Goal: Download file/media

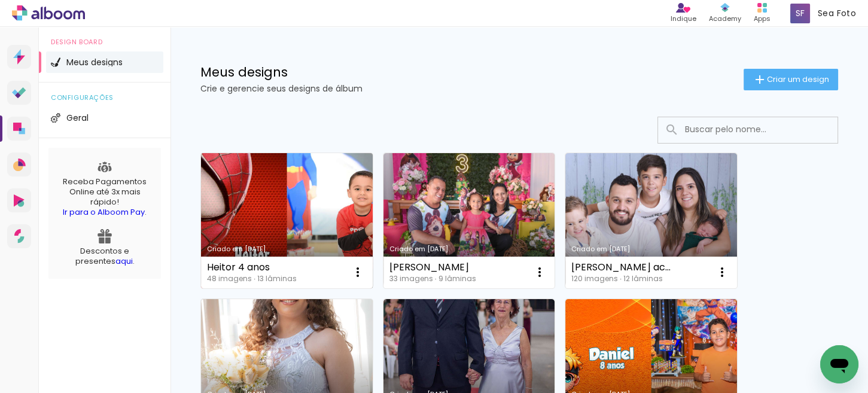
click at [287, 223] on link "Criado em [DATE]" at bounding box center [287, 220] width 172 height 135
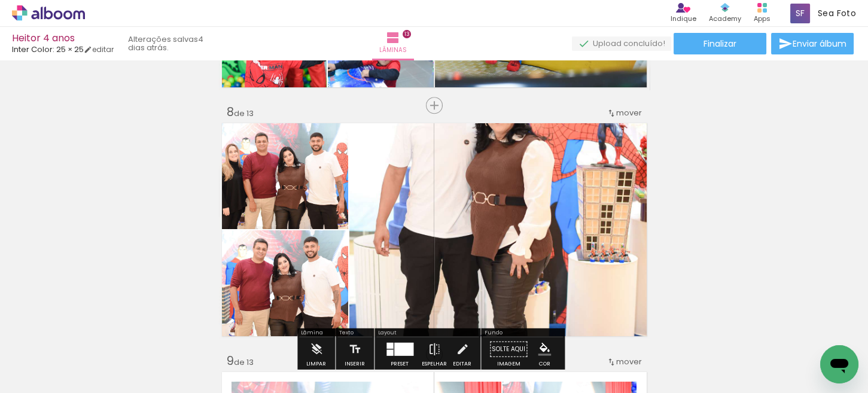
scroll to position [1778, 0]
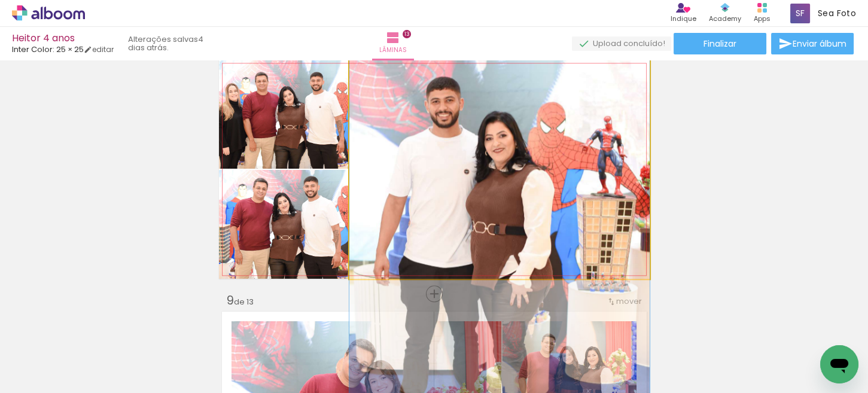
drag, startPoint x: 530, startPoint y: 117, endPoint x: 530, endPoint y: 206, distance: 89.8
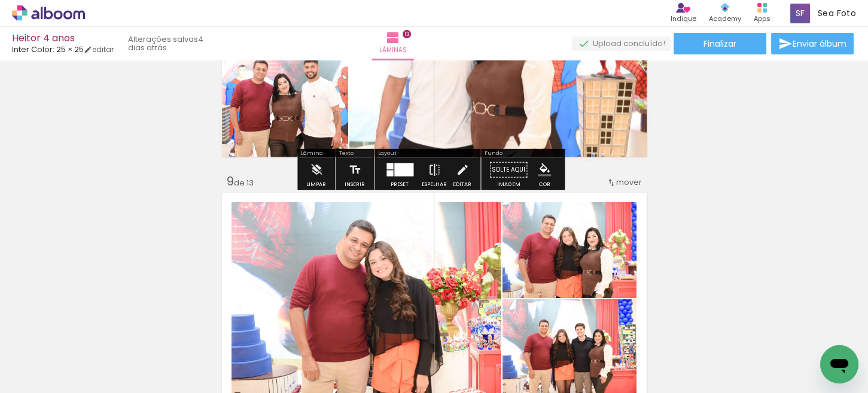
scroll to position [1957, 0]
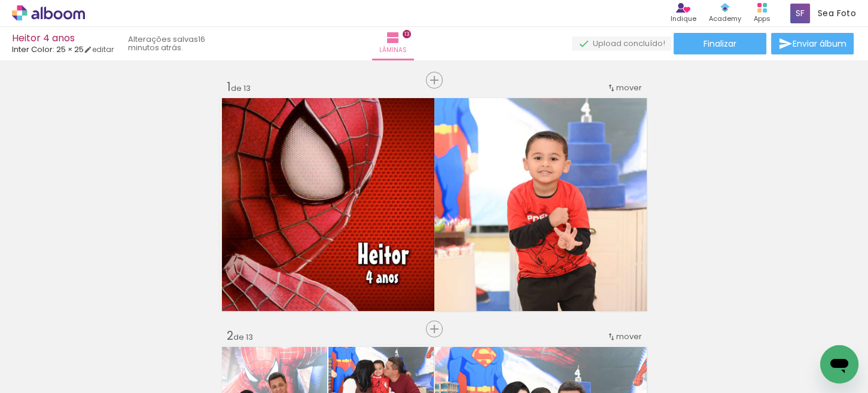
scroll to position [1778, 0]
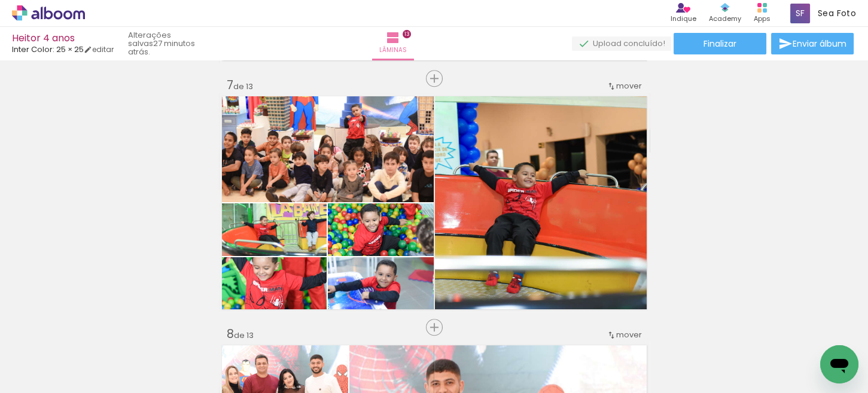
scroll to position [1556, 0]
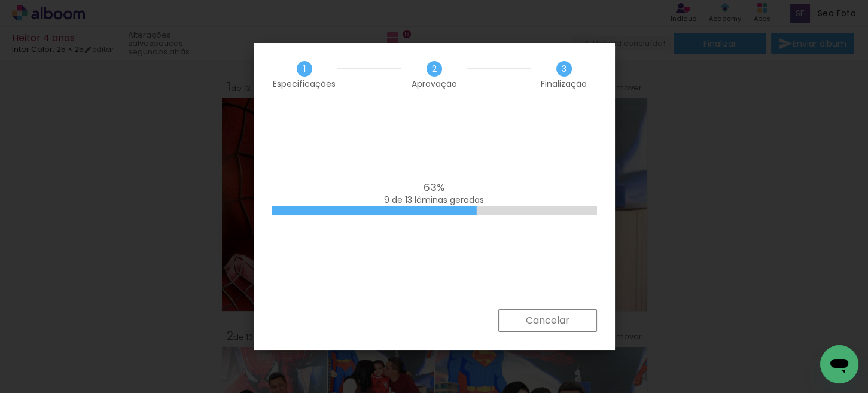
scroll to position [2992, 0]
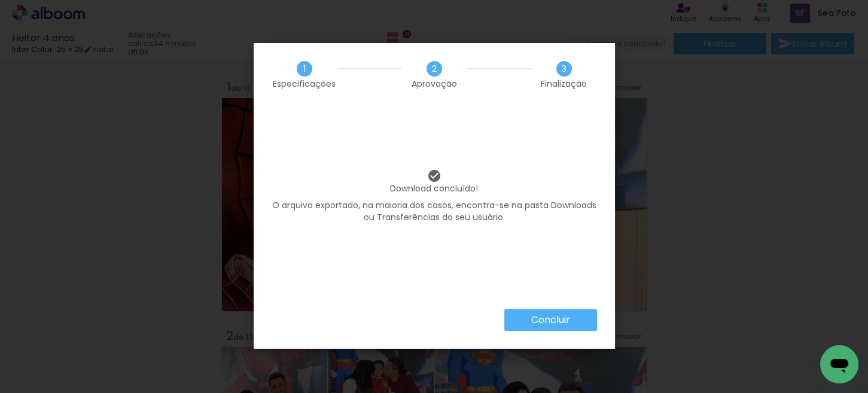
scroll to position [2992, 0]
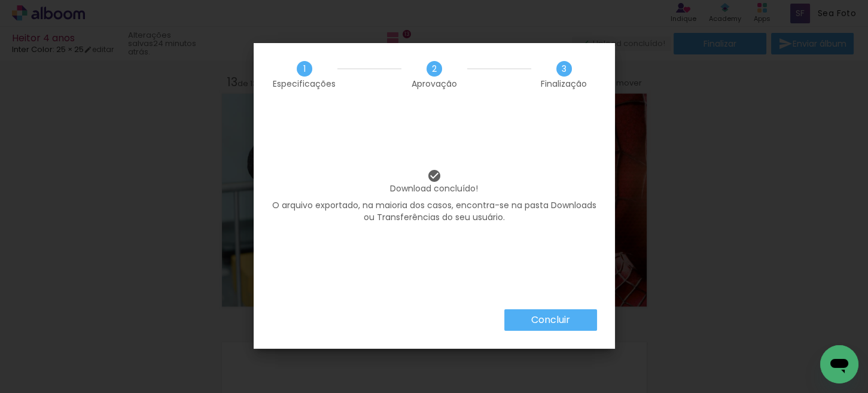
click at [526, 318] on paper-button "Concluir" at bounding box center [550, 320] width 93 height 22
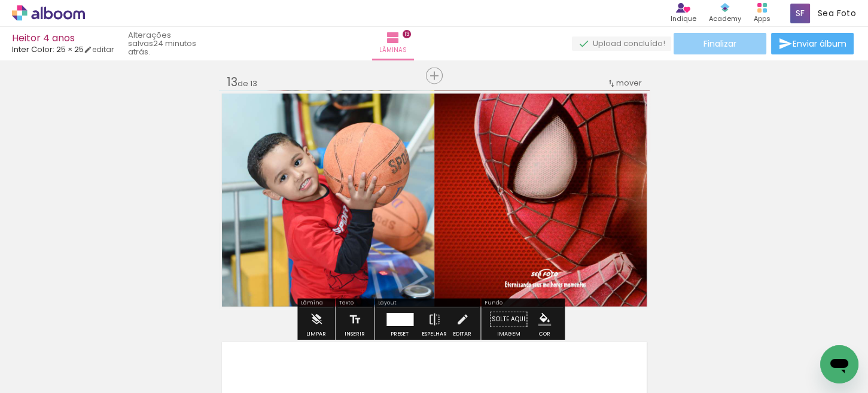
click at [719, 51] on paper-button "Finalizar" at bounding box center [720, 44] width 93 height 22
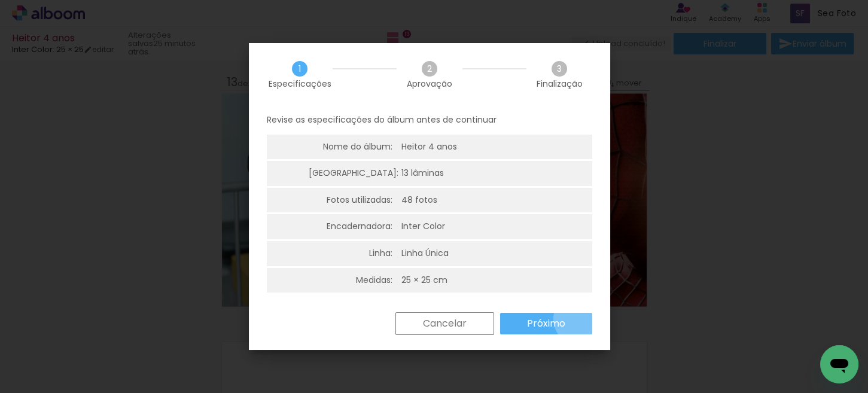
click at [580, 319] on paper-button "Próximo" at bounding box center [546, 324] width 92 height 22
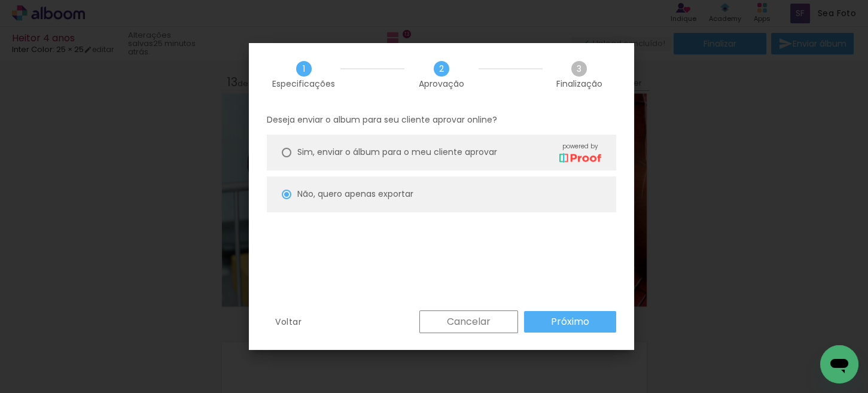
click at [505, 321] on paper-button "Cancelar" at bounding box center [468, 322] width 99 height 23
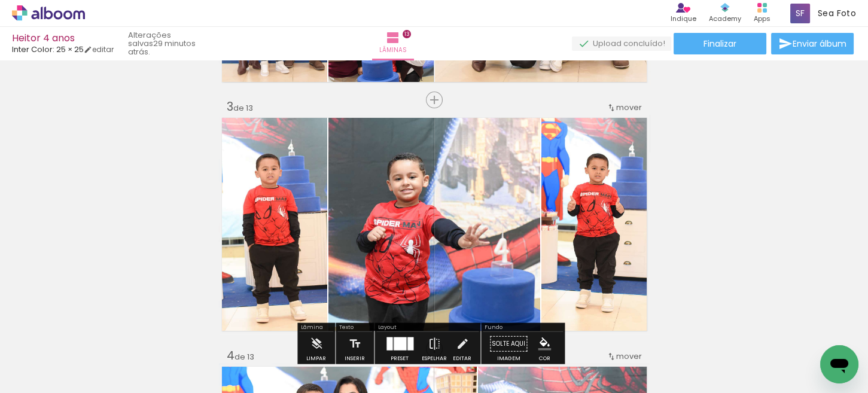
scroll to position [539, 0]
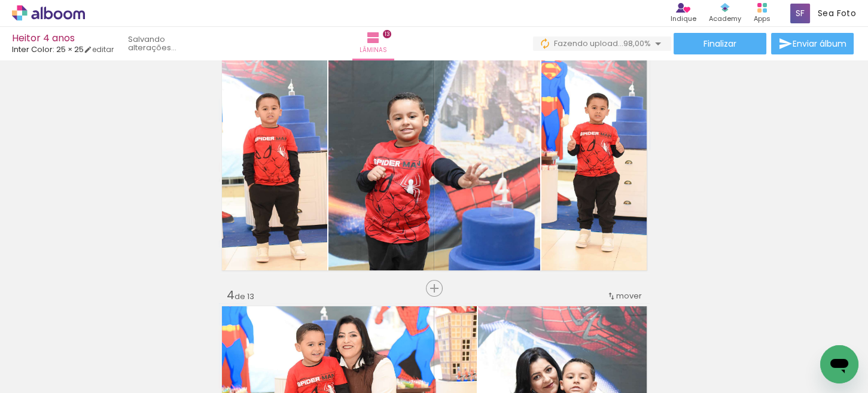
scroll to position [0, 2584]
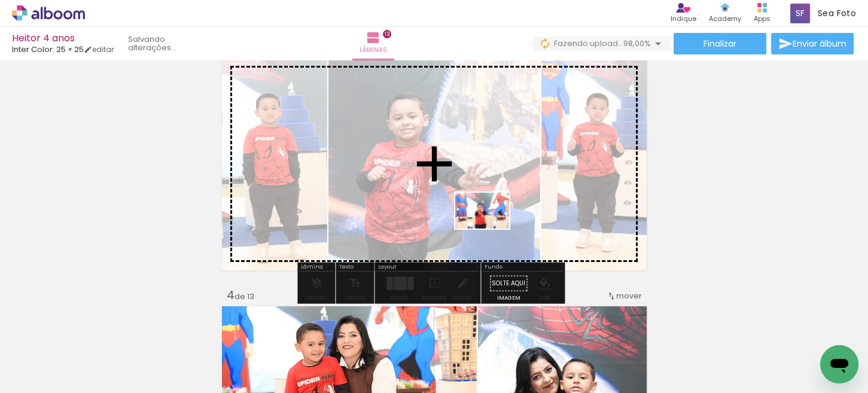
drag, startPoint x: 756, startPoint y: 354, endPoint x: 491, endPoint y: 229, distance: 293.1
click at [491, 229] on quentale-workspace at bounding box center [434, 196] width 868 height 393
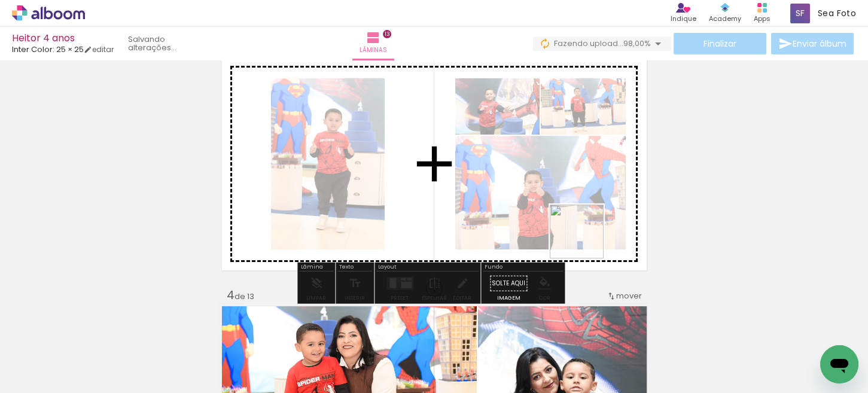
drag, startPoint x: 804, startPoint y: 348, endPoint x: 580, endPoint y: 229, distance: 253.8
click at [567, 229] on quentale-workspace at bounding box center [434, 196] width 868 height 393
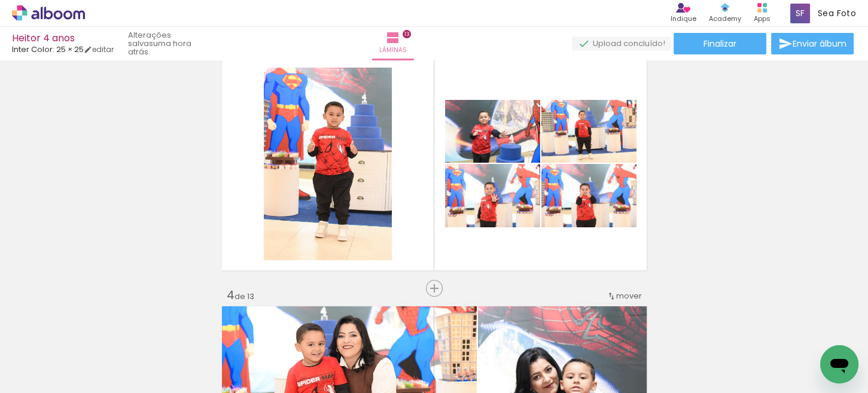
scroll to position [0, 2584]
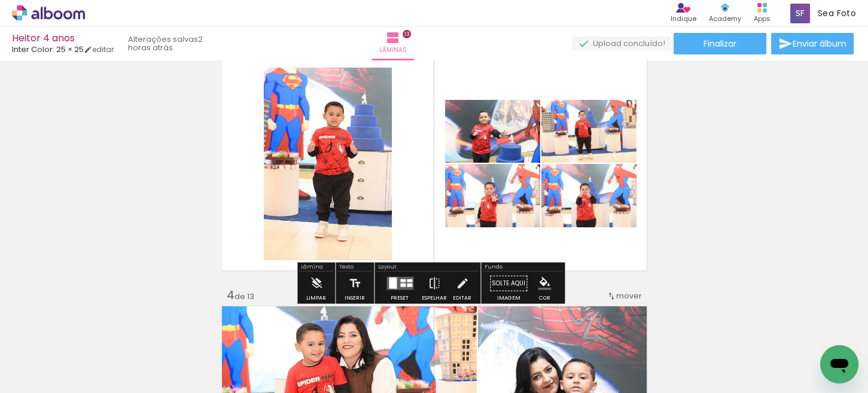
scroll to position [0, 2584]
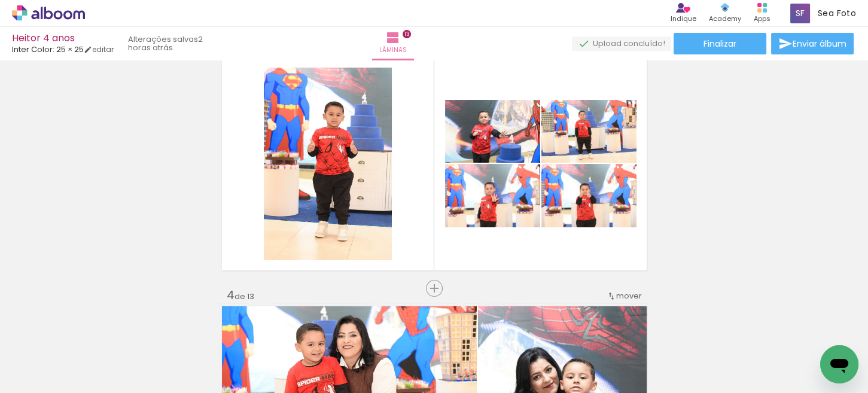
scroll to position [0, 2584]
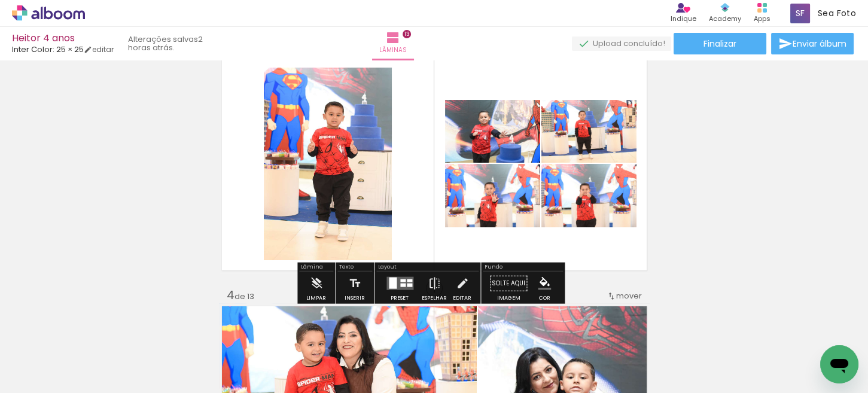
click at [389, 281] on div at bounding box center [393, 283] width 8 height 11
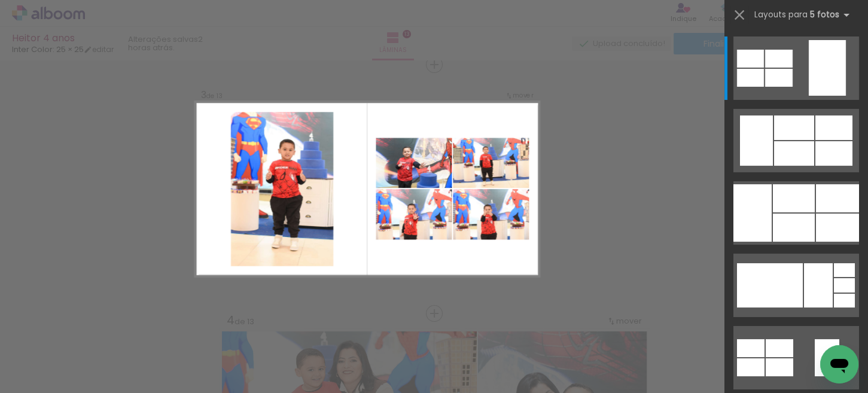
scroll to position [513, 0]
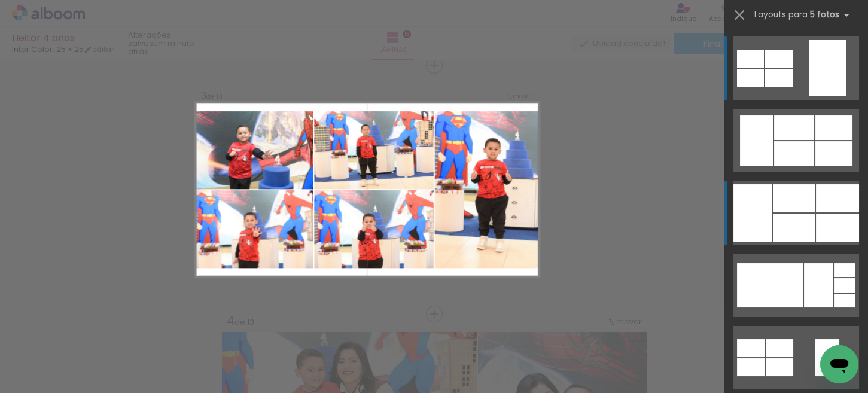
click at [833, 190] on div at bounding box center [837, 198] width 43 height 28
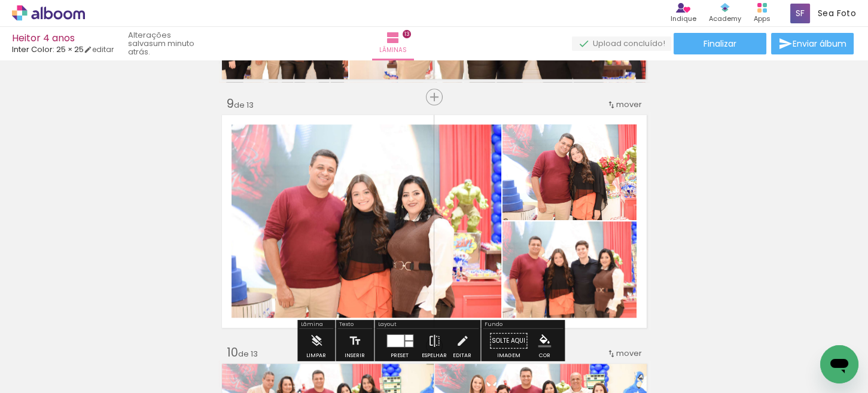
scroll to position [2094, 0]
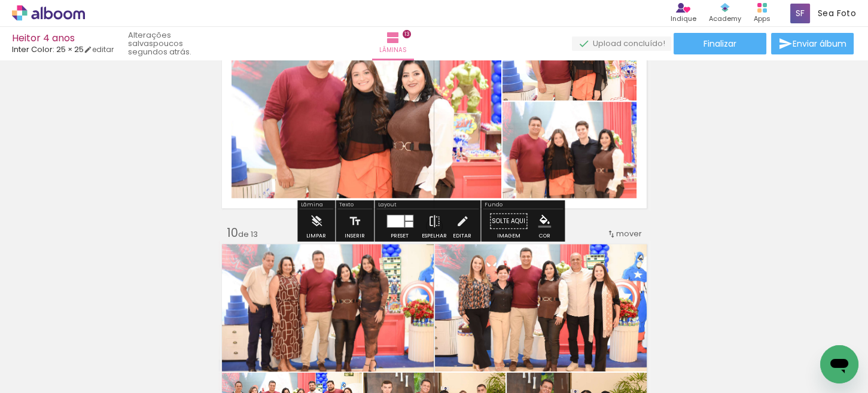
click at [399, 223] on div at bounding box center [395, 221] width 17 height 12
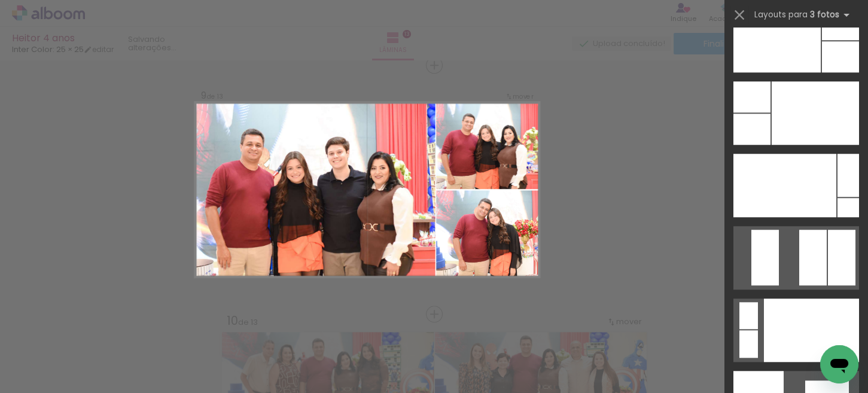
scroll to position [14342, 0]
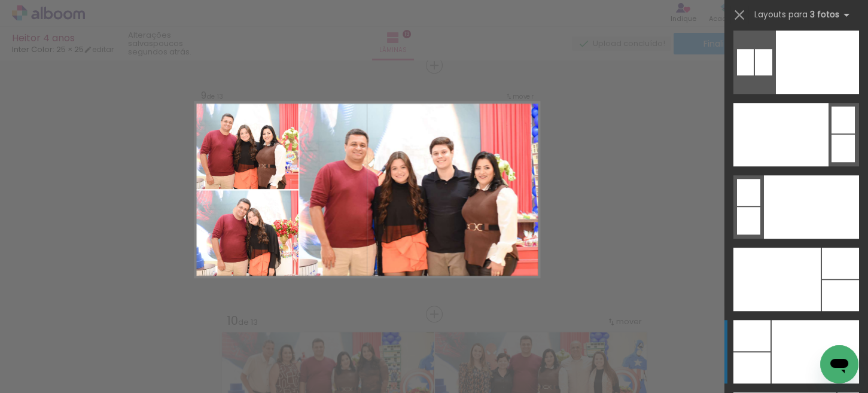
click at [802, 331] on div at bounding box center [815, 351] width 87 height 63
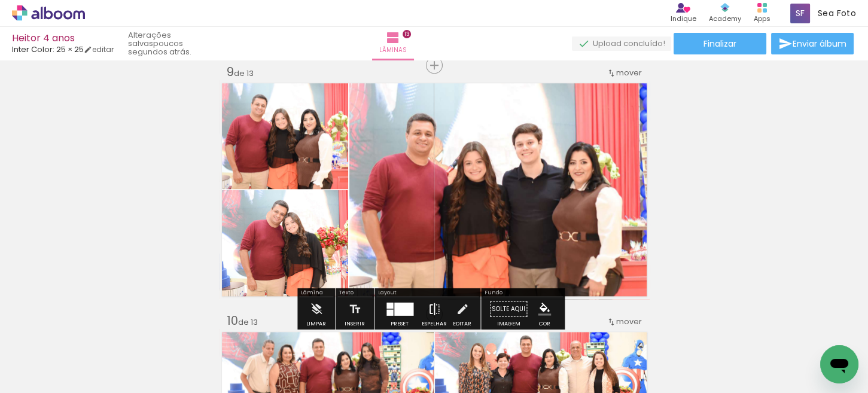
click at [430, 309] on iron-icon at bounding box center [434, 309] width 13 height 24
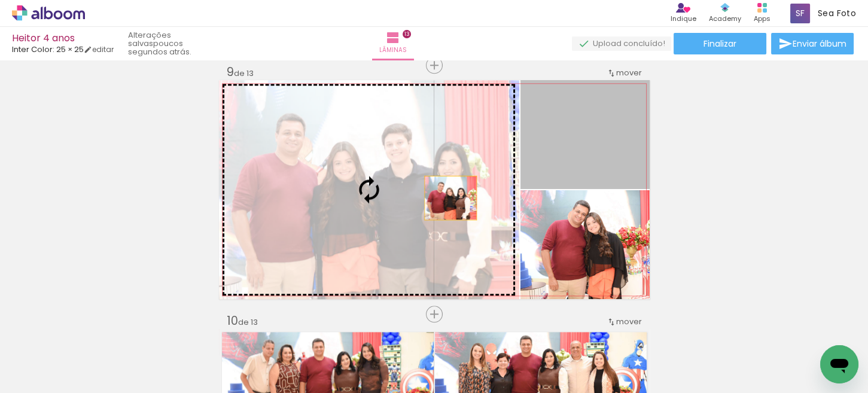
drag, startPoint x: 539, startPoint y: 175, endPoint x: 431, endPoint y: 208, distance: 113.4
click at [0, 0] on slot at bounding box center [0, 0] width 0 height 0
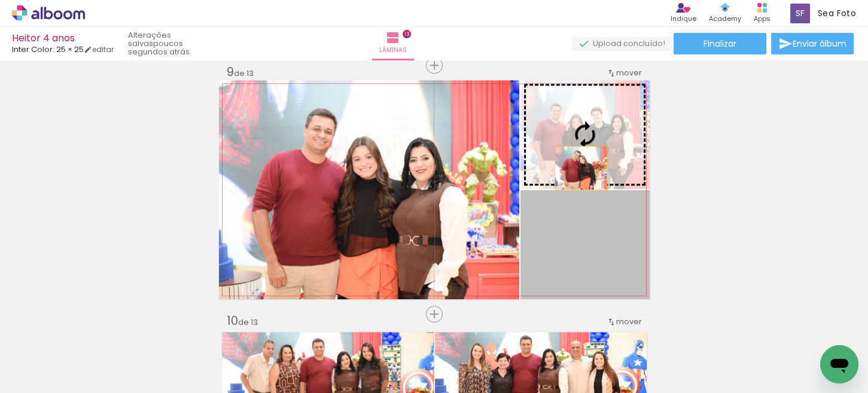
drag, startPoint x: 585, startPoint y: 240, endPoint x: 587, endPoint y: 156, distance: 83.8
click at [0, 0] on slot at bounding box center [0, 0] width 0 height 0
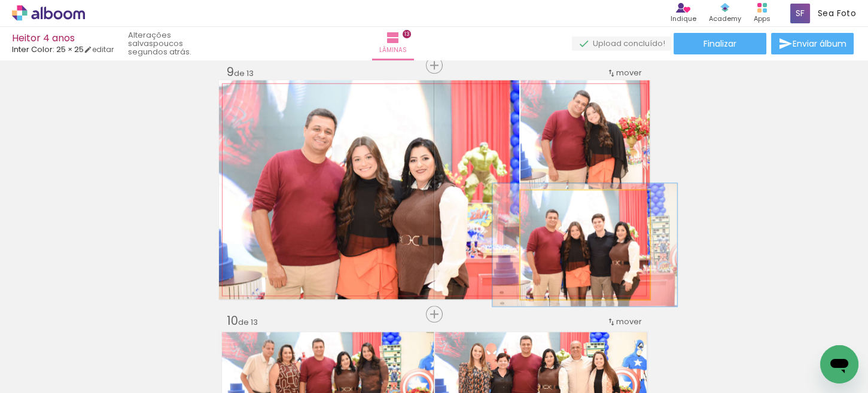
type paper-slider "113"
click at [550, 203] on div at bounding box center [553, 202] width 11 height 11
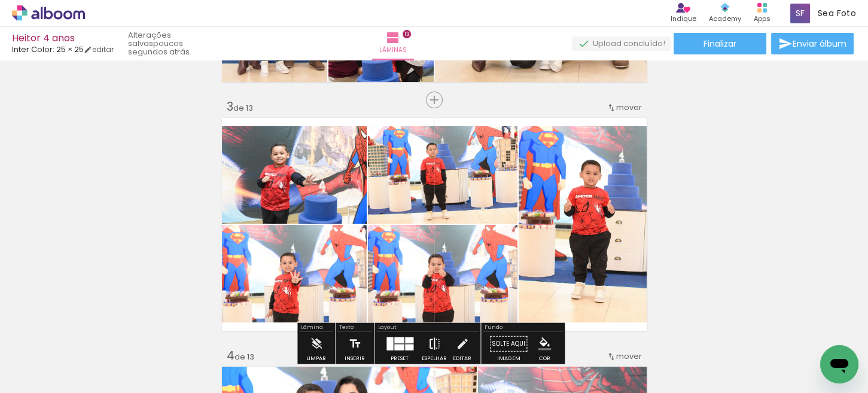
scroll to position [539, 0]
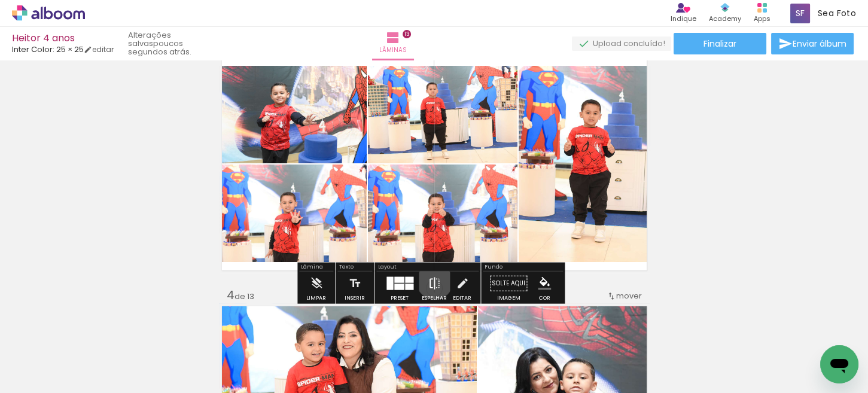
click at [432, 281] on iron-icon at bounding box center [434, 284] width 13 height 24
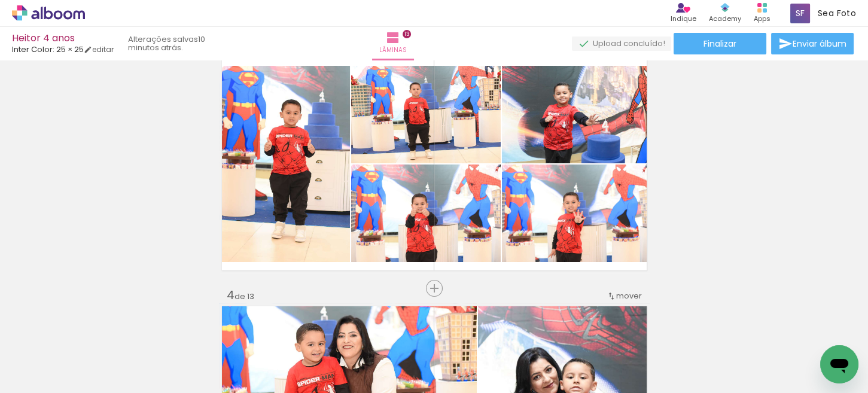
scroll to position [0, 2584]
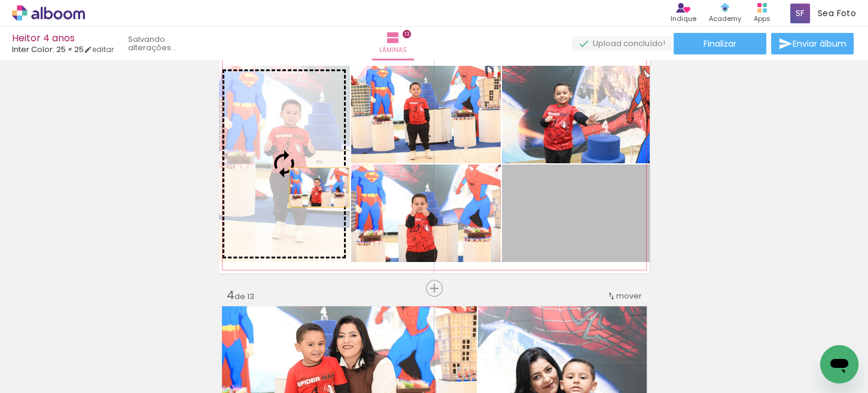
drag, startPoint x: 402, startPoint y: 200, endPoint x: 314, endPoint y: 187, distance: 88.4
click at [0, 0] on slot at bounding box center [0, 0] width 0 height 0
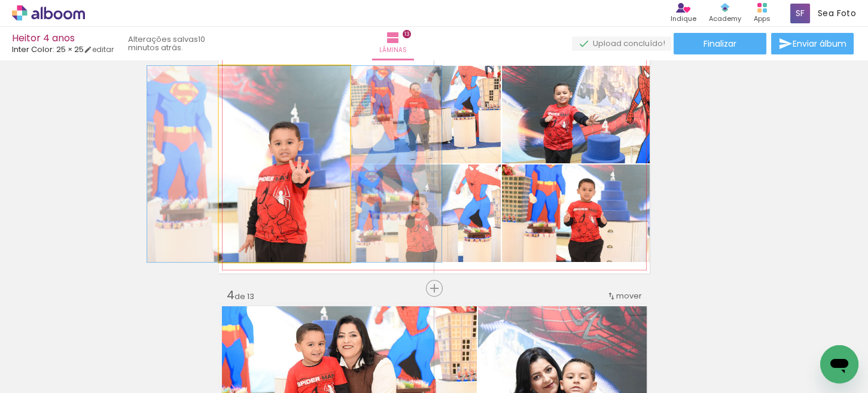
drag, startPoint x: 306, startPoint y: 186, endPoint x: 316, endPoint y: 182, distance: 11.0
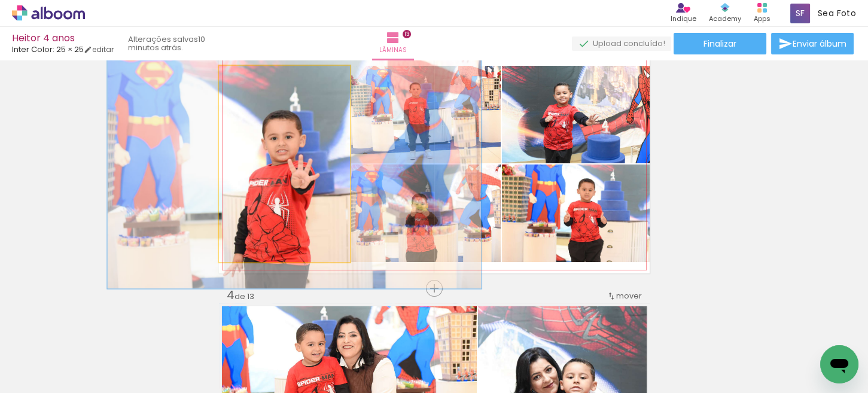
drag, startPoint x: 247, startPoint y: 78, endPoint x: 258, endPoint y: 78, distance: 11.4
type paper-slider "127"
click at [258, 78] on div at bounding box center [258, 78] width 19 height 19
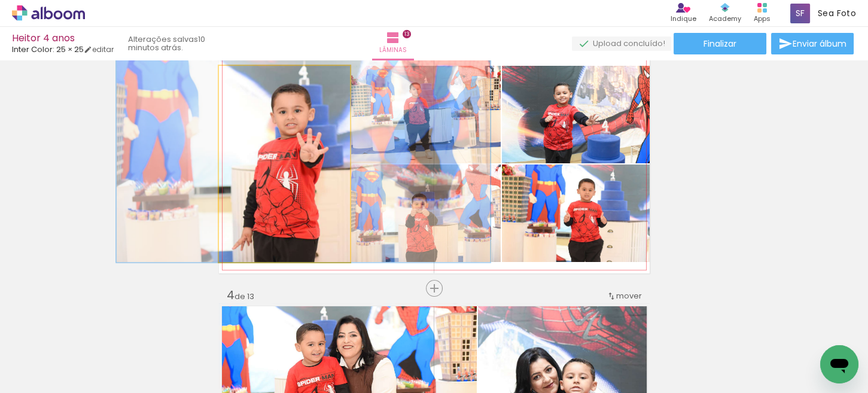
drag, startPoint x: 309, startPoint y: 157, endPoint x: 318, endPoint y: 130, distance: 28.4
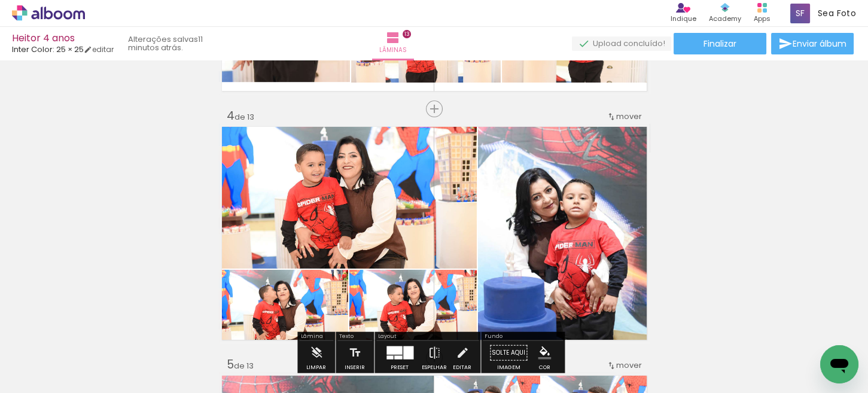
scroll to position [539, 0]
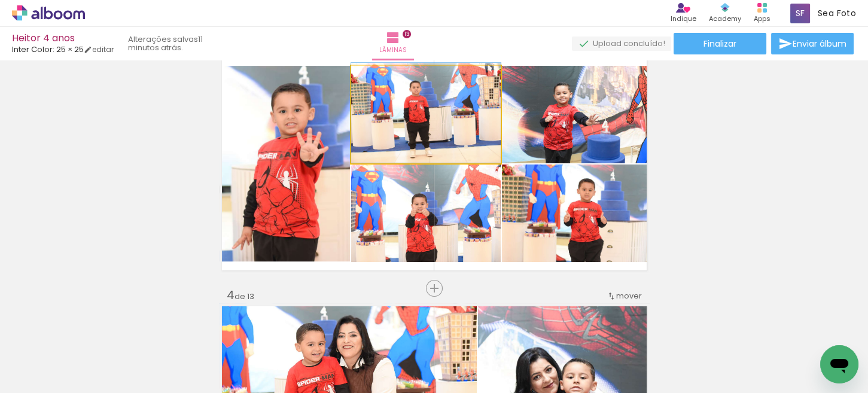
drag, startPoint x: 459, startPoint y: 141, endPoint x: 467, endPoint y: 139, distance: 8.1
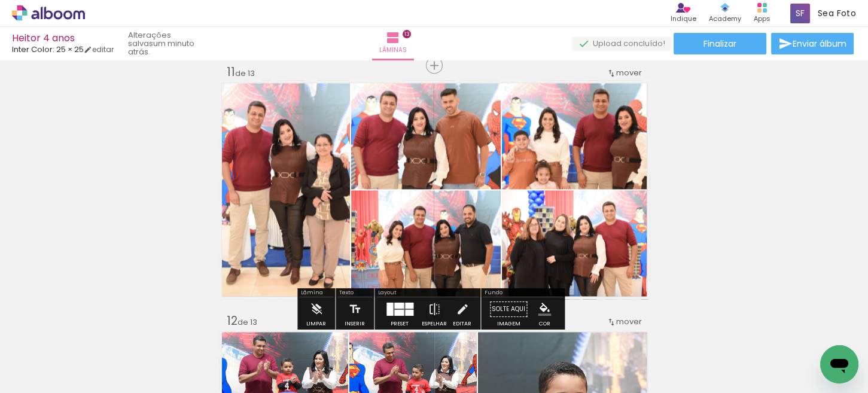
scroll to position [0, 2401]
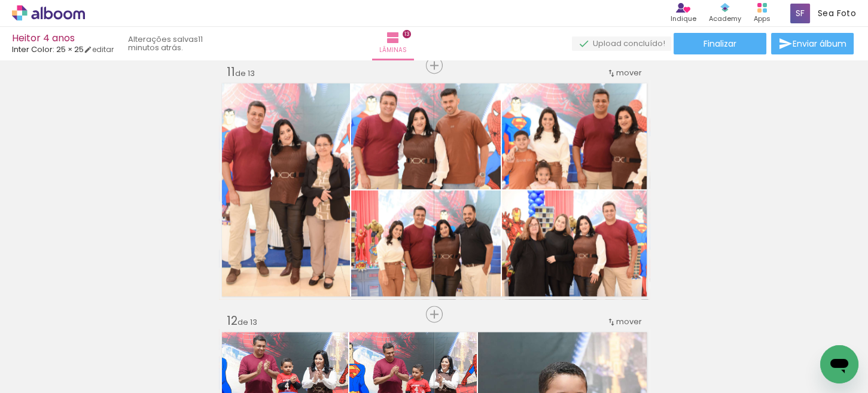
scroll to position [0, 2401]
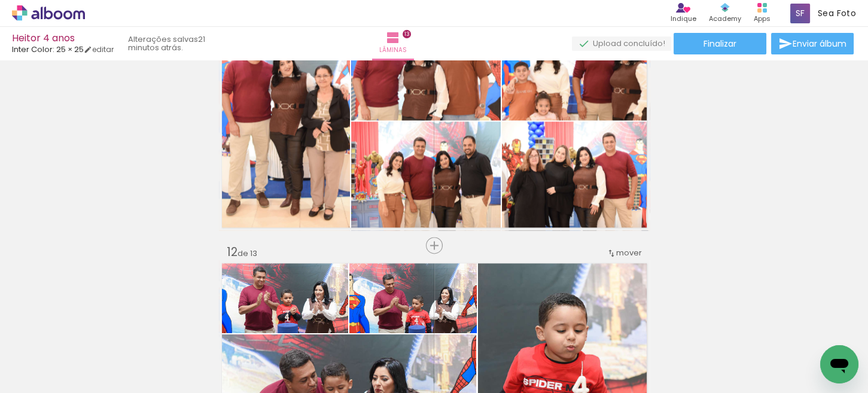
scroll to position [2632, 0]
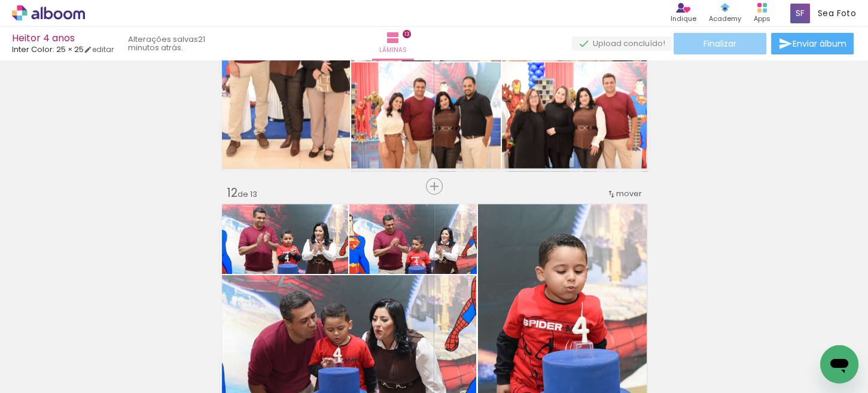
click at [712, 41] on span "Finalizar" at bounding box center [720, 43] width 33 height 8
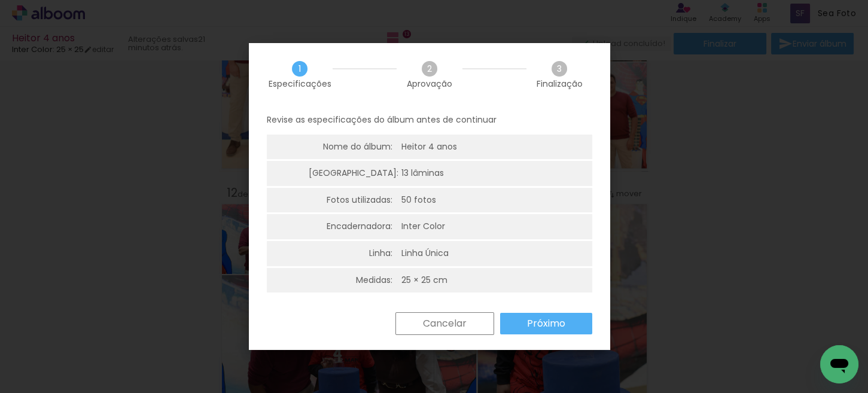
click at [0, 0] on slot "Próximo" at bounding box center [0, 0] width 0 height 0
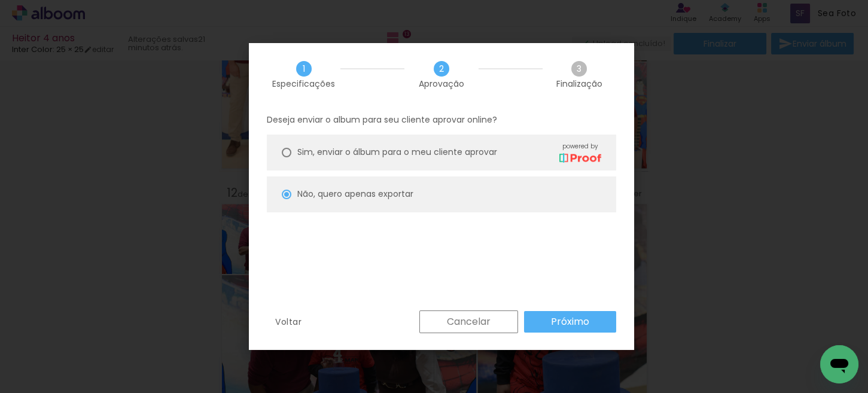
click at [542, 324] on paper-button "Próximo" at bounding box center [570, 322] width 92 height 22
type input "Alta, 300 DPI"
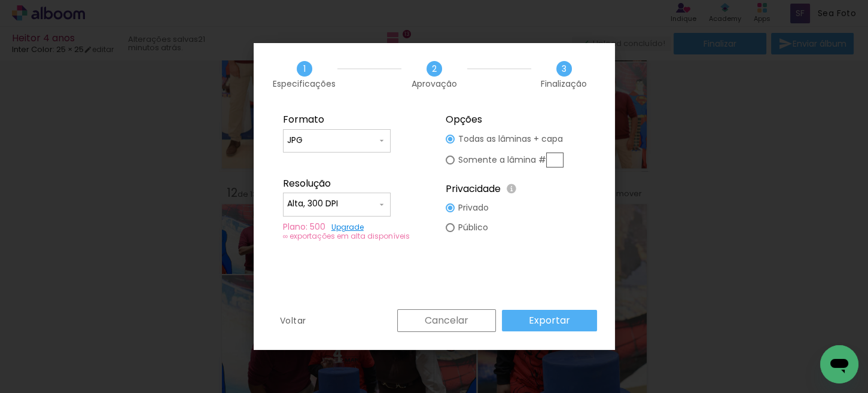
scroll to position [0, 2401]
click at [0, 0] on slot "Exportar" at bounding box center [0, 0] width 0 height 0
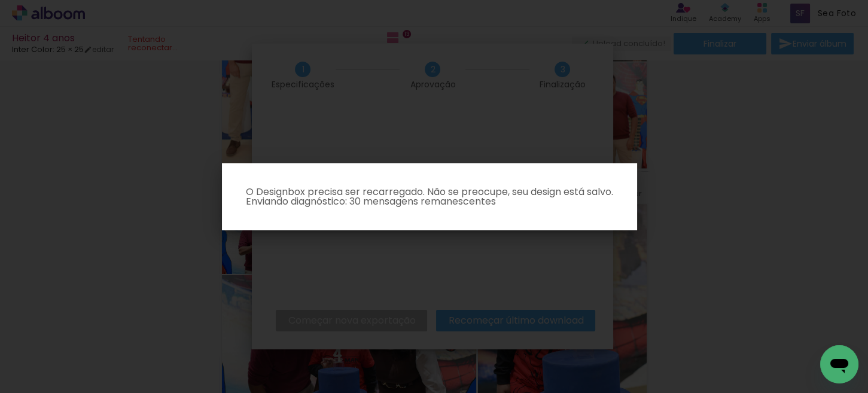
scroll to position [0, 2401]
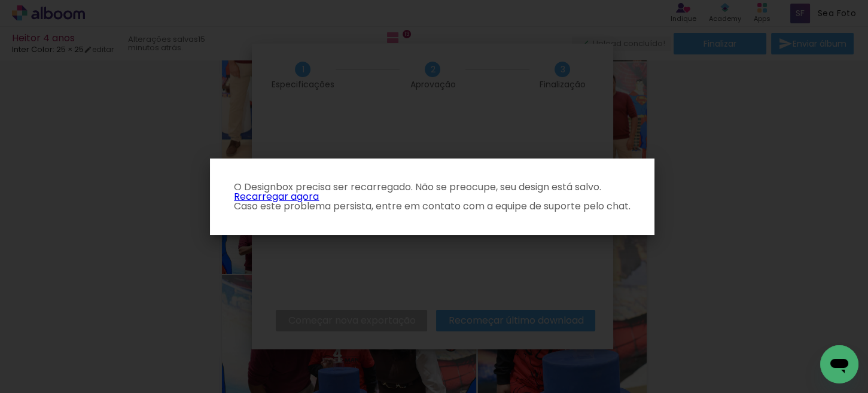
scroll to position [0, 2401]
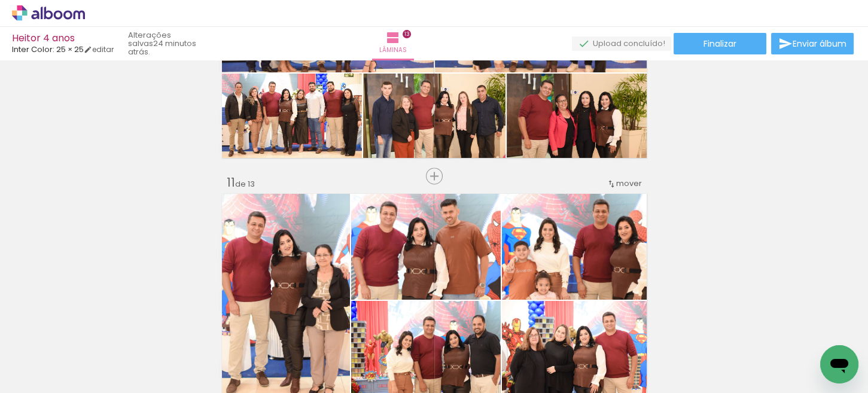
scroll to position [2513, 0]
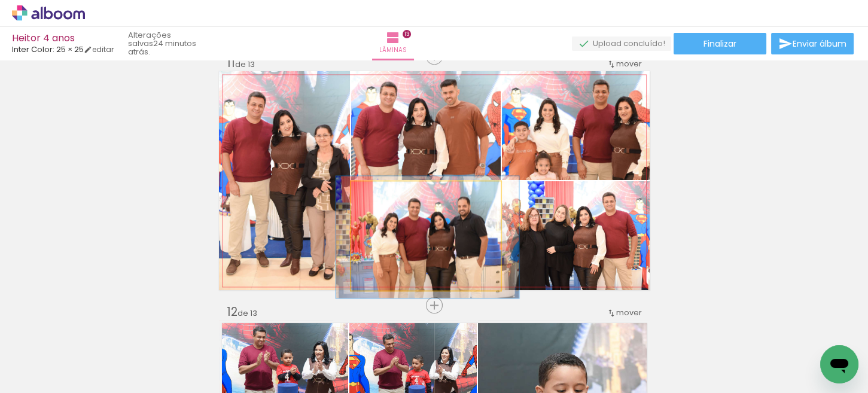
drag, startPoint x: 463, startPoint y: 246, endPoint x: 448, endPoint y: 247, distance: 15.0
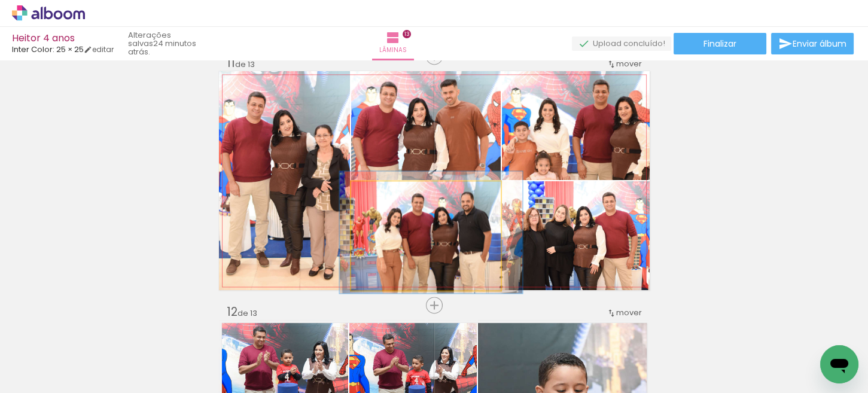
drag, startPoint x: 450, startPoint y: 229, endPoint x: 450, endPoint y: 221, distance: 7.8
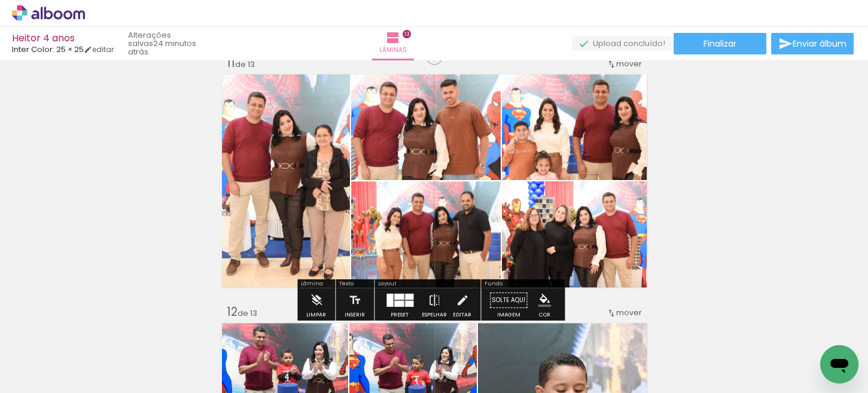
scroll to position [2453, 0]
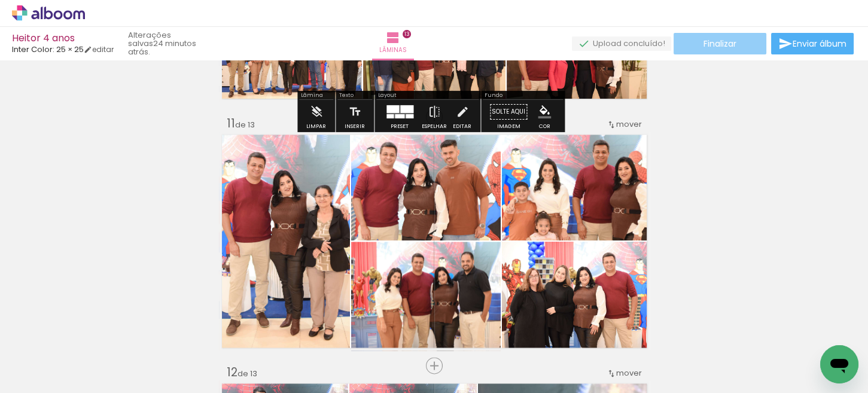
click at [693, 46] on paper-button "Finalizar" at bounding box center [720, 44] width 93 height 22
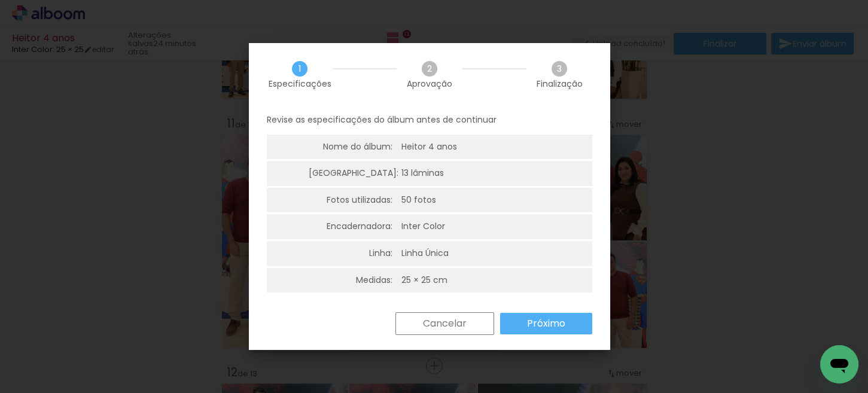
click at [509, 322] on paper-button "Próximo" at bounding box center [546, 324] width 92 height 22
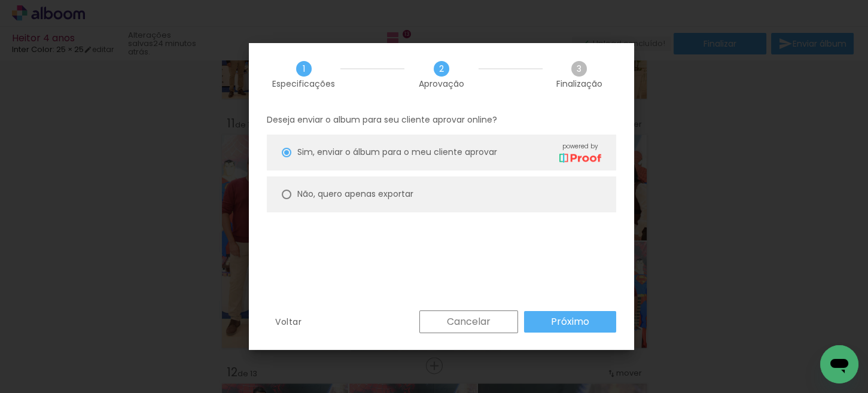
click at [0, 0] on slot "Não, quero apenas exportar" at bounding box center [0, 0] width 0 height 0
type paper-radio-button "on"
click at [549, 321] on paper-button "Próximo" at bounding box center [570, 322] width 92 height 22
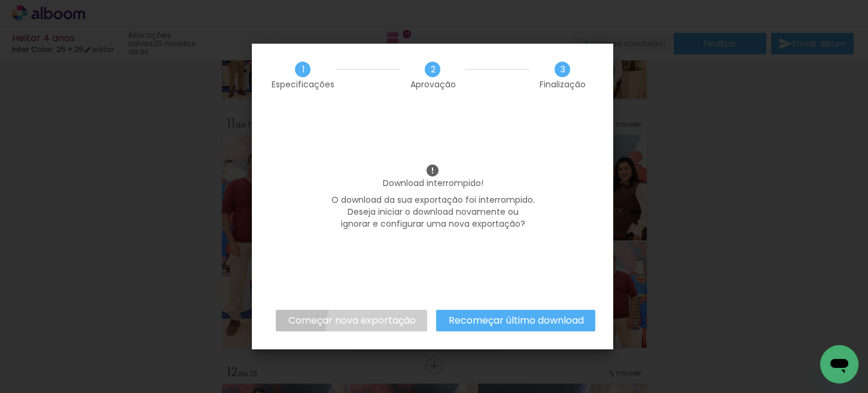
click at [382, 329] on paper-button "Começar nova exportação" at bounding box center [434, 355] width 868 height 75
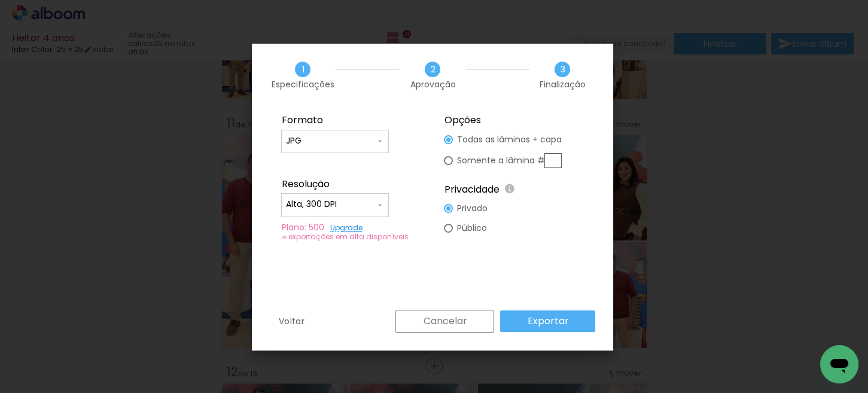
click at [0, 0] on div "Voltar Cancelar Exportar" at bounding box center [0, 0] width 0 height 0
click at [0, 0] on input "text" at bounding box center [0, 0] width 0 height 0
type paper-radio-button "on"
type input "11"
click at [0, 0] on slot "Exportar" at bounding box center [0, 0] width 0 height 0
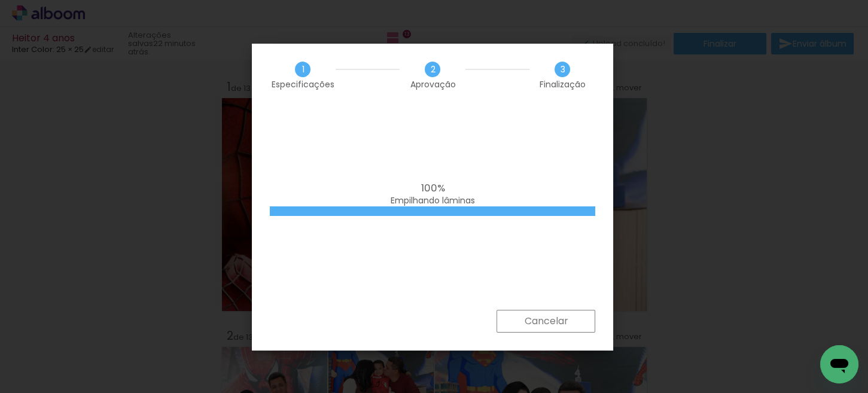
scroll to position [2453, 0]
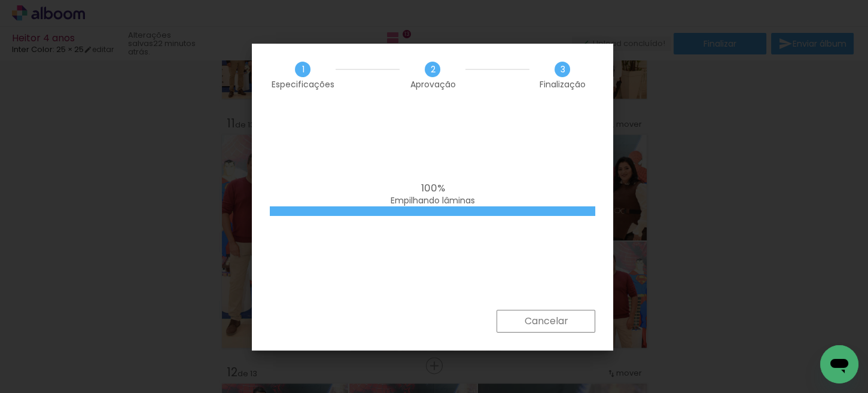
click at [569, 327] on paper-button "Cancelar" at bounding box center [546, 321] width 99 height 23
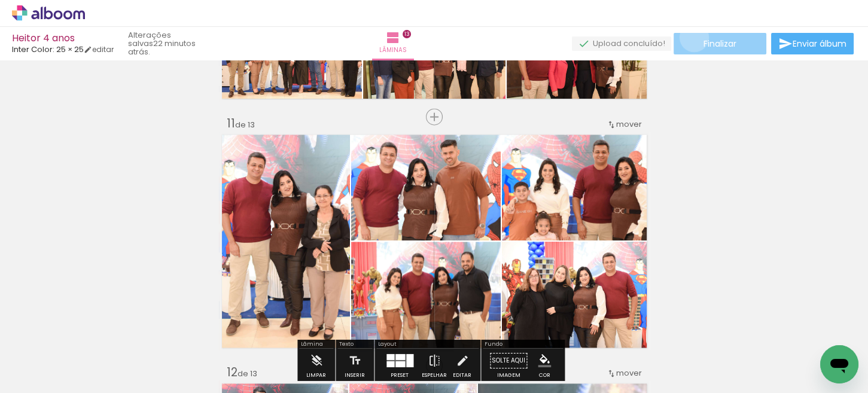
click at [690, 37] on paper-button "Finalizar" at bounding box center [720, 44] width 93 height 22
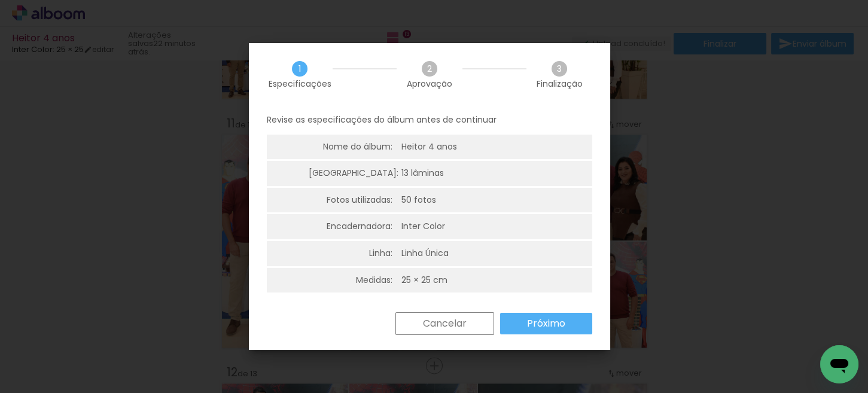
click at [0, 0] on slot "Próximo" at bounding box center [0, 0] width 0 height 0
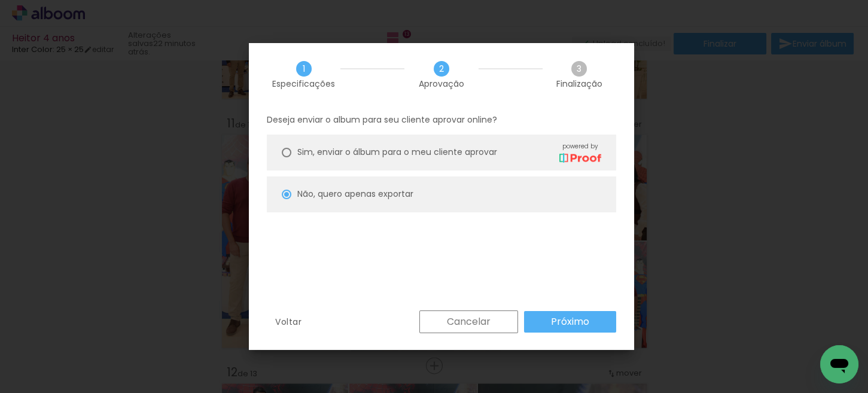
click at [0, 0] on slot "Cancelar" at bounding box center [0, 0] width 0 height 0
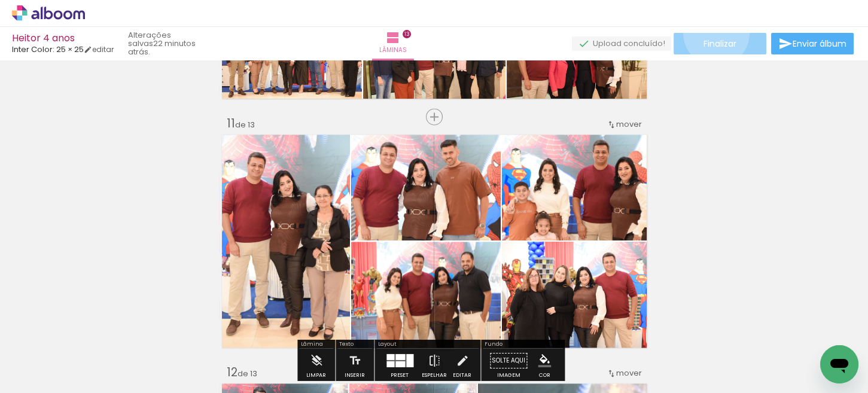
click at [712, 33] on paper-button "Finalizar" at bounding box center [720, 44] width 93 height 22
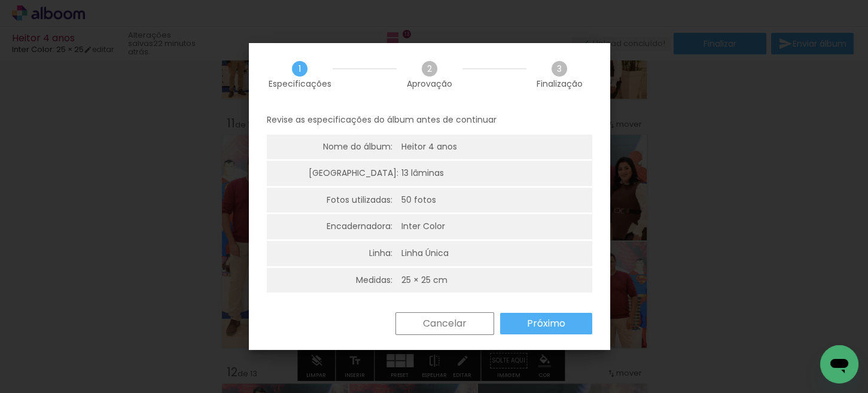
click at [522, 335] on div "Cancelar Próximo" at bounding box center [429, 332] width 361 height 41
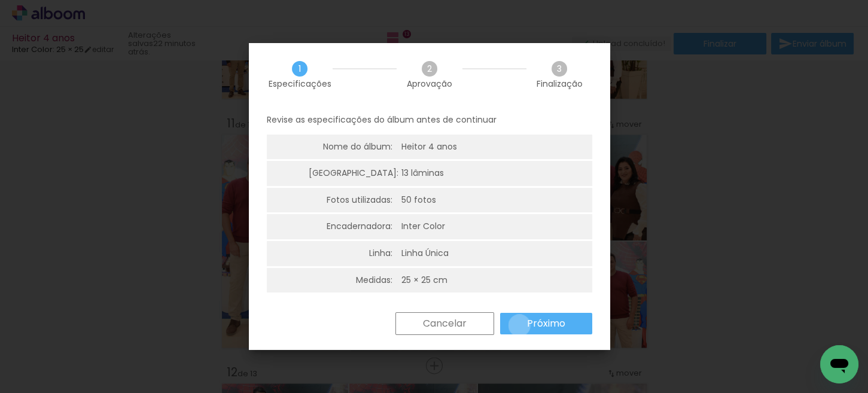
click at [519, 326] on paper-button "Próximo" at bounding box center [546, 324] width 92 height 22
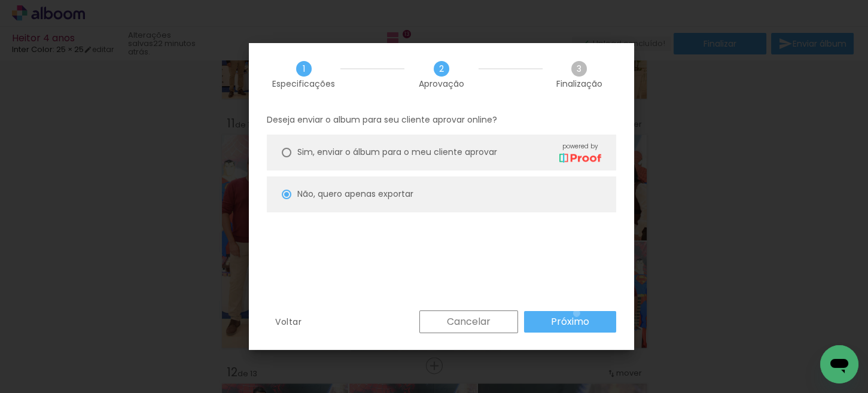
click at [577, 313] on paper-button "Próximo" at bounding box center [570, 322] width 92 height 22
type input "Alta, 300 DPI"
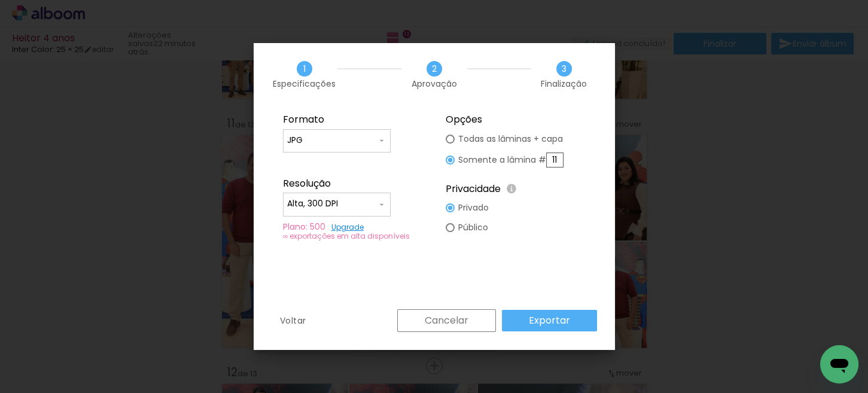
click at [572, 322] on paper-button "Exportar" at bounding box center [549, 321] width 95 height 22
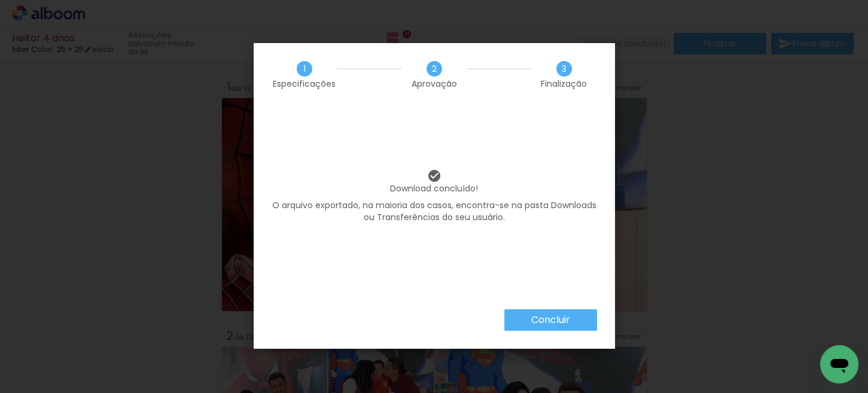
scroll to position [2453, 0]
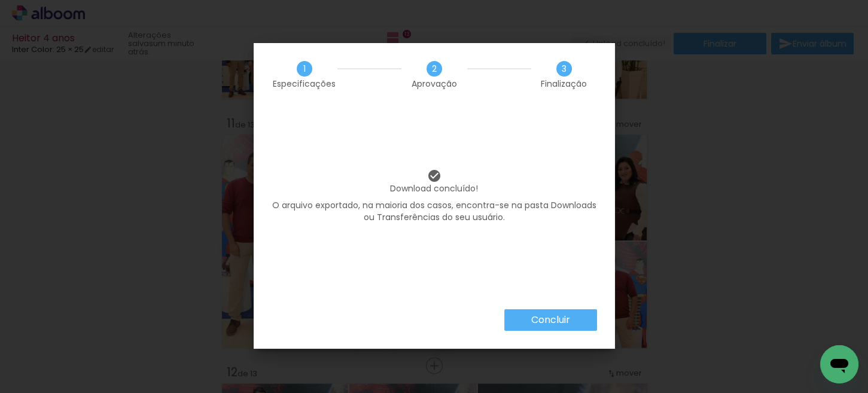
click at [0, 0] on slot "Concluir" at bounding box center [0, 0] width 0 height 0
